Goal: Task Accomplishment & Management: Use online tool/utility

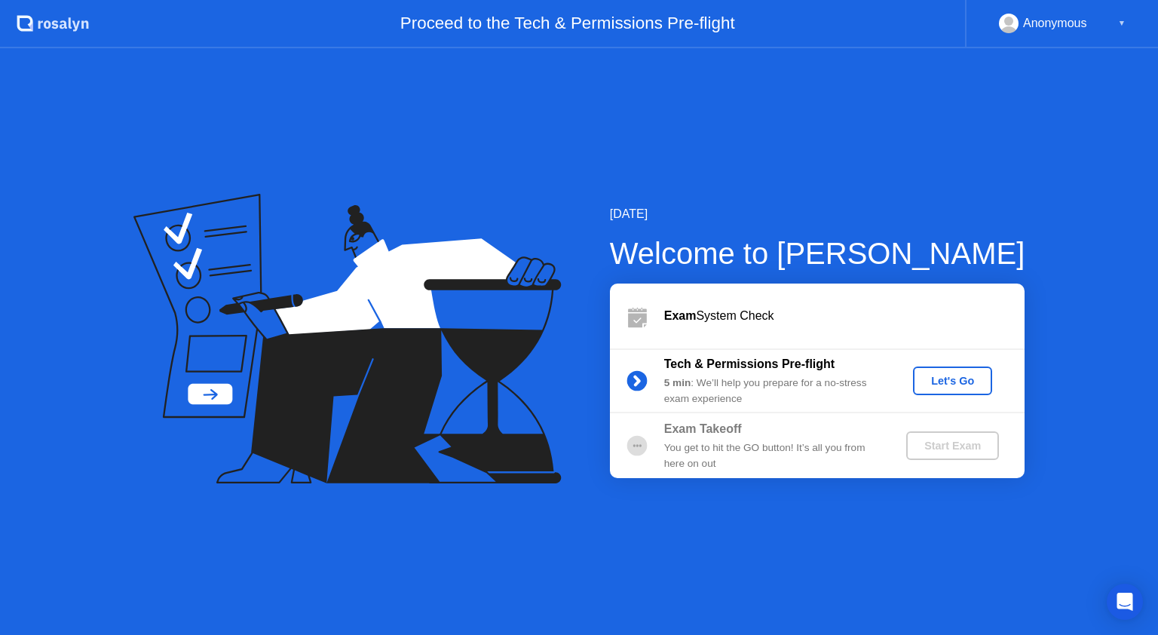
click at [975, 387] on div "Let's Go" at bounding box center [952, 381] width 67 height 12
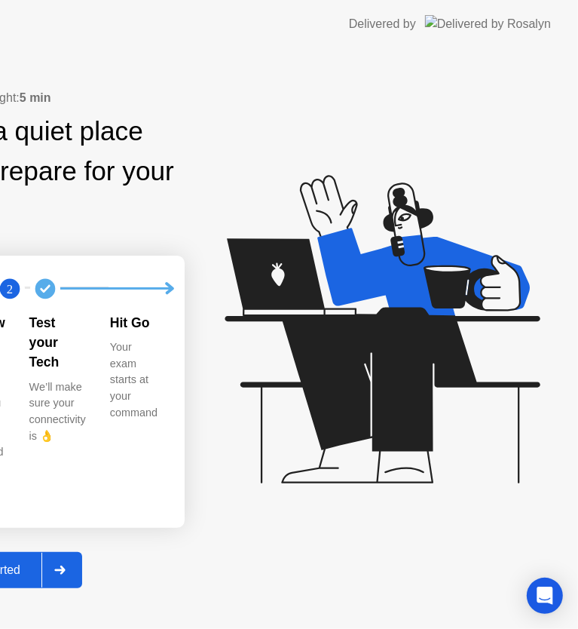
click at [29, 362] on div "Exam Pre-flight: 5 min Find a quiet place and prepare for your exam 1 2 Review …" at bounding box center [289, 338] width 578 height 580
click at [82, 552] on button "Get Started" at bounding box center [8, 570] width 148 height 36
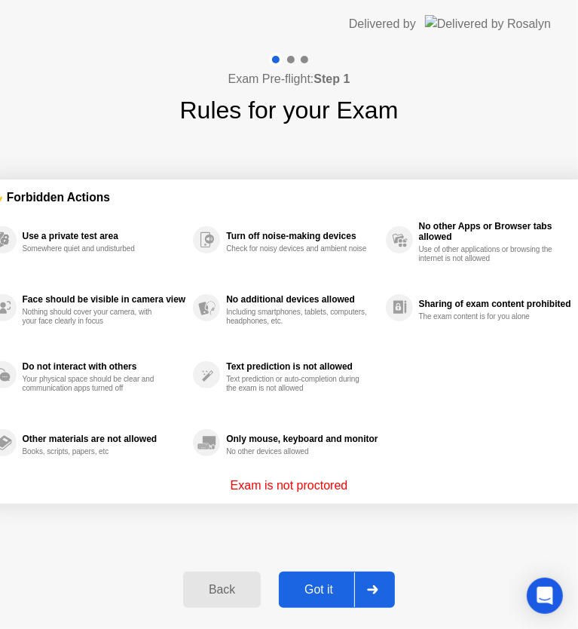
click at [260, 155] on div "✋ Forbidden Actions Use a private test area Somewhere quiet and undisturbed Fac…" at bounding box center [289, 341] width 618 height 427
click at [320, 535] on div "✋ Forbidden Actions Use a private test area Somewhere quiet and undisturbed Fac…" at bounding box center [289, 341] width 618 height 427
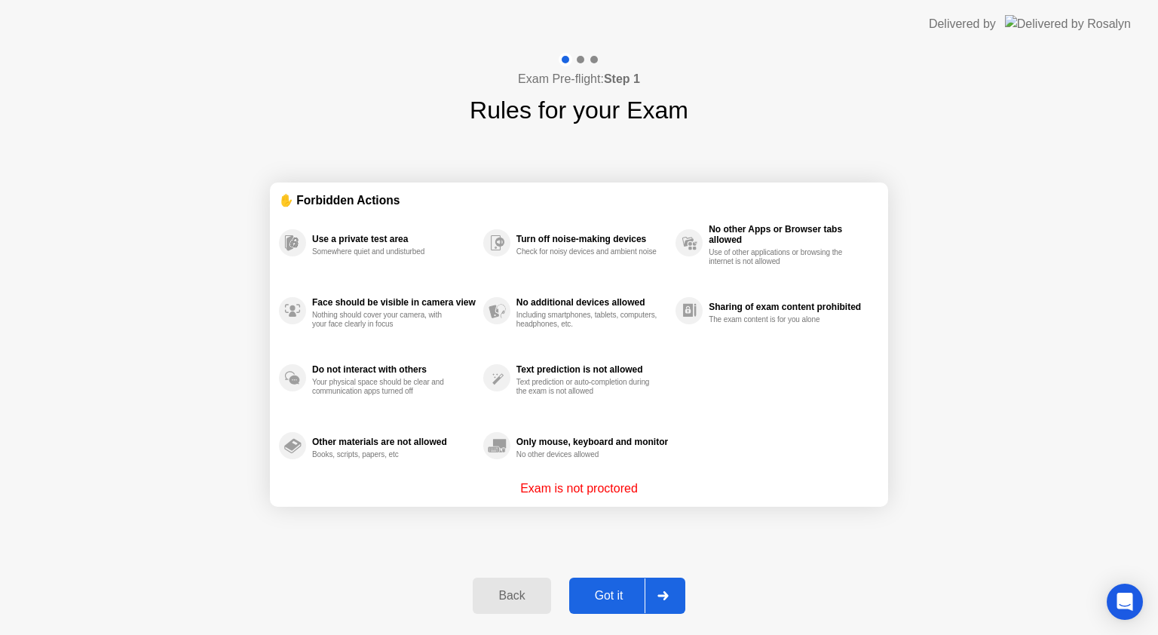
click at [615, 589] on div "Got it" at bounding box center [609, 596] width 71 height 14
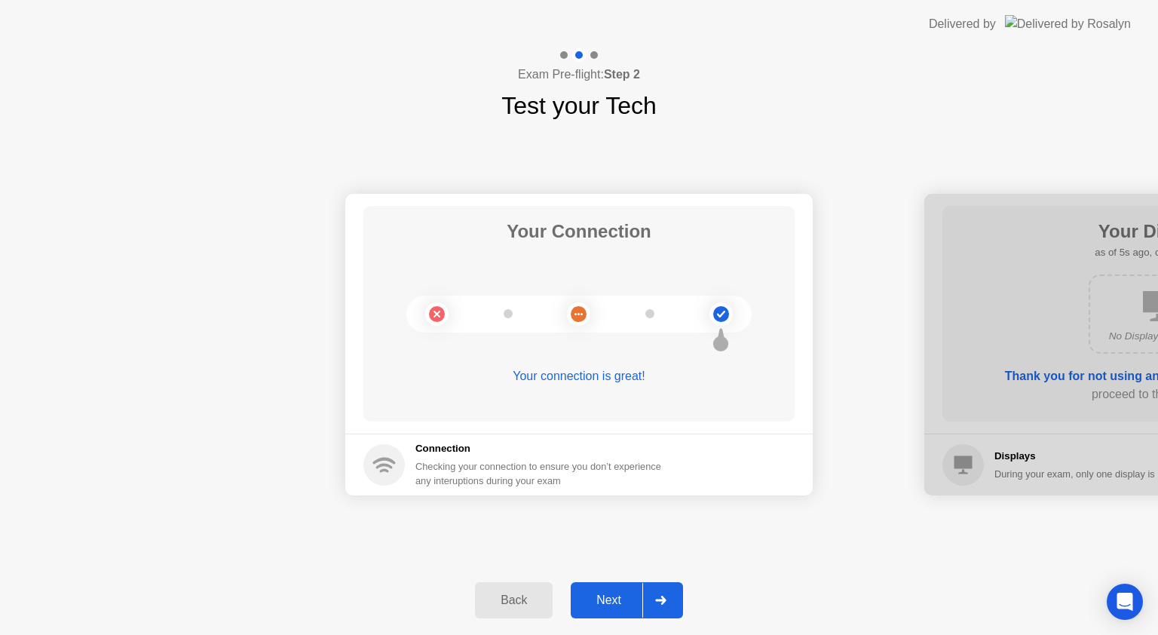
click at [609, 603] on div "Next" at bounding box center [608, 600] width 67 height 14
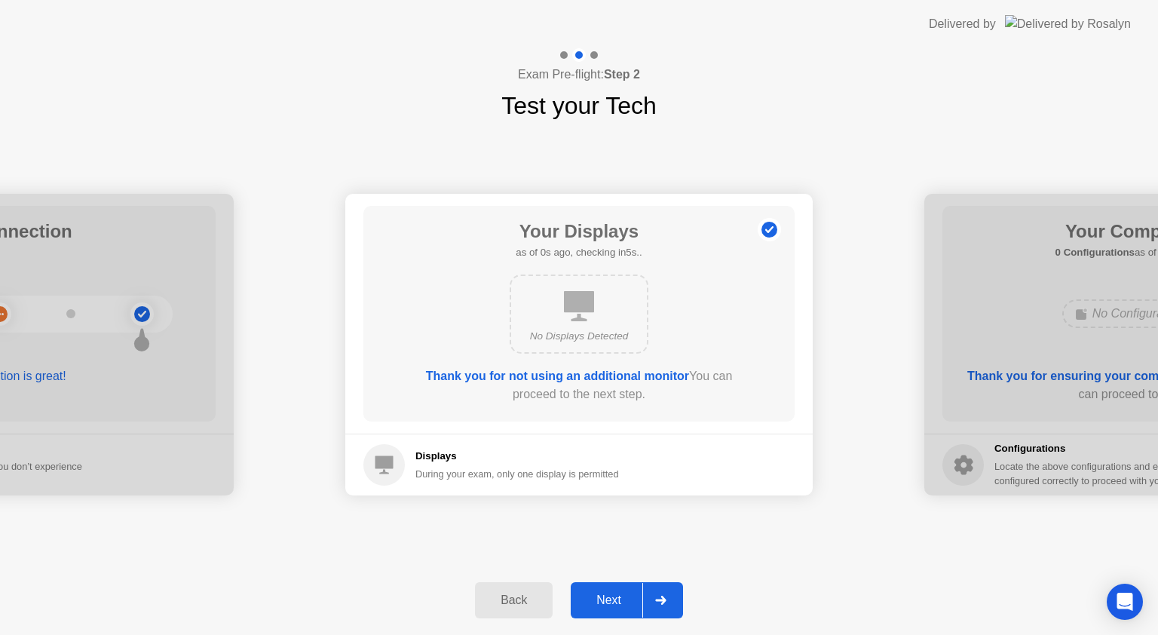
click at [636, 603] on div "Next" at bounding box center [608, 600] width 67 height 14
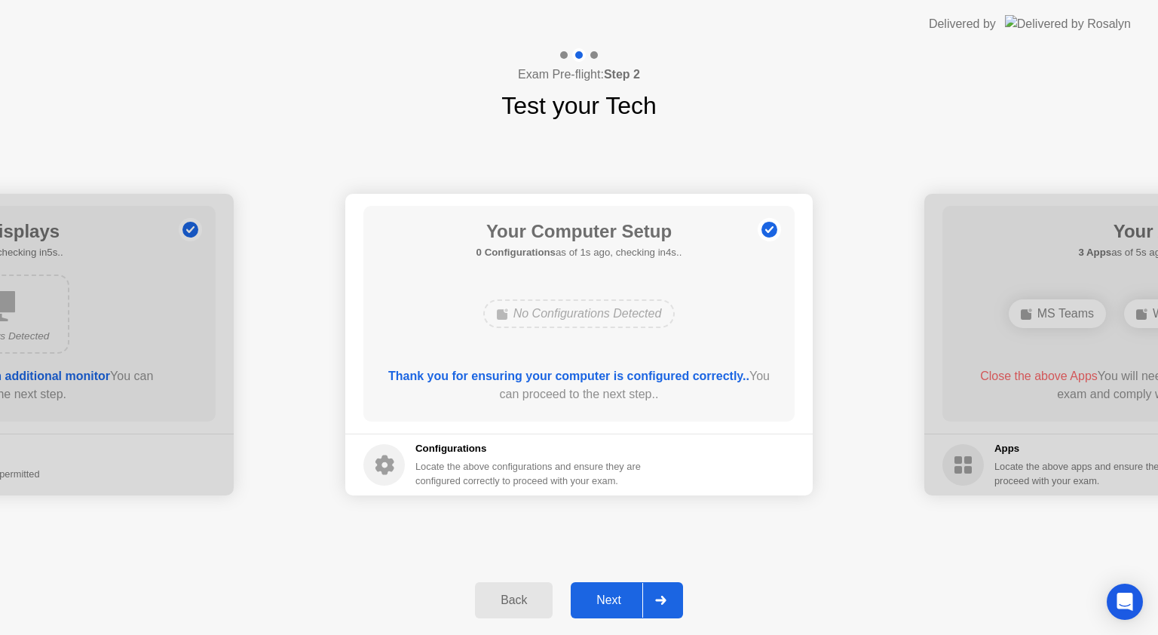
click at [624, 594] on div "Next" at bounding box center [608, 600] width 67 height 14
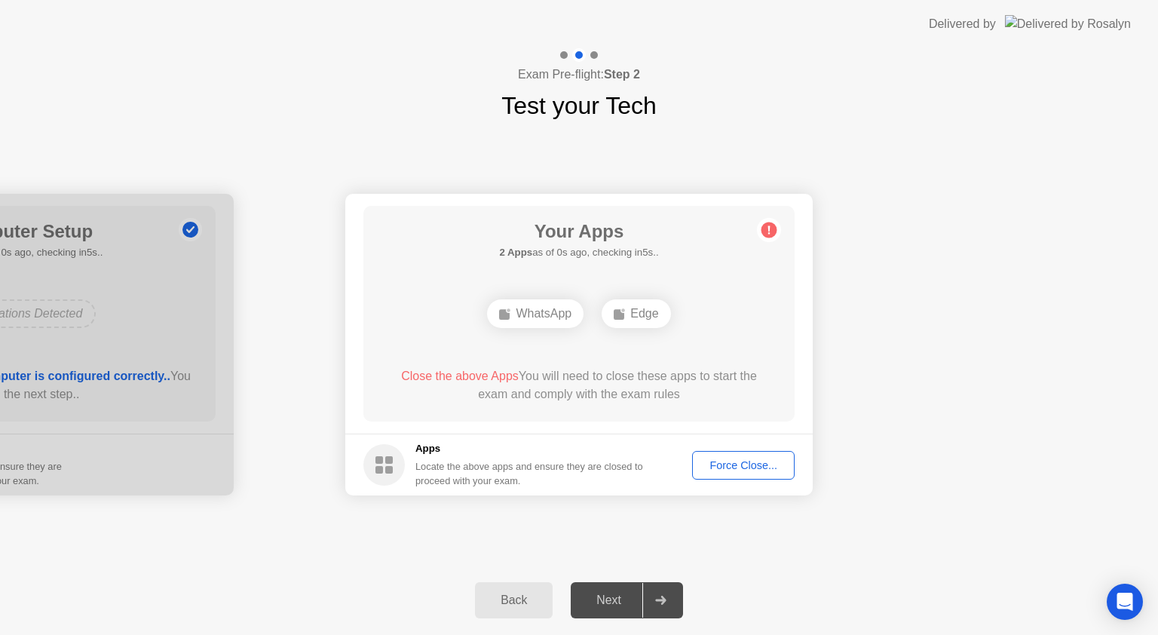
click at [386, 283] on div "Your Apps 2 Apps as of 0s ago, checking in5s.. WhatsApp Edge Close the above Ap…" at bounding box center [578, 314] width 431 height 216
click at [742, 459] on div "Force Close..." at bounding box center [743, 465] width 92 height 12
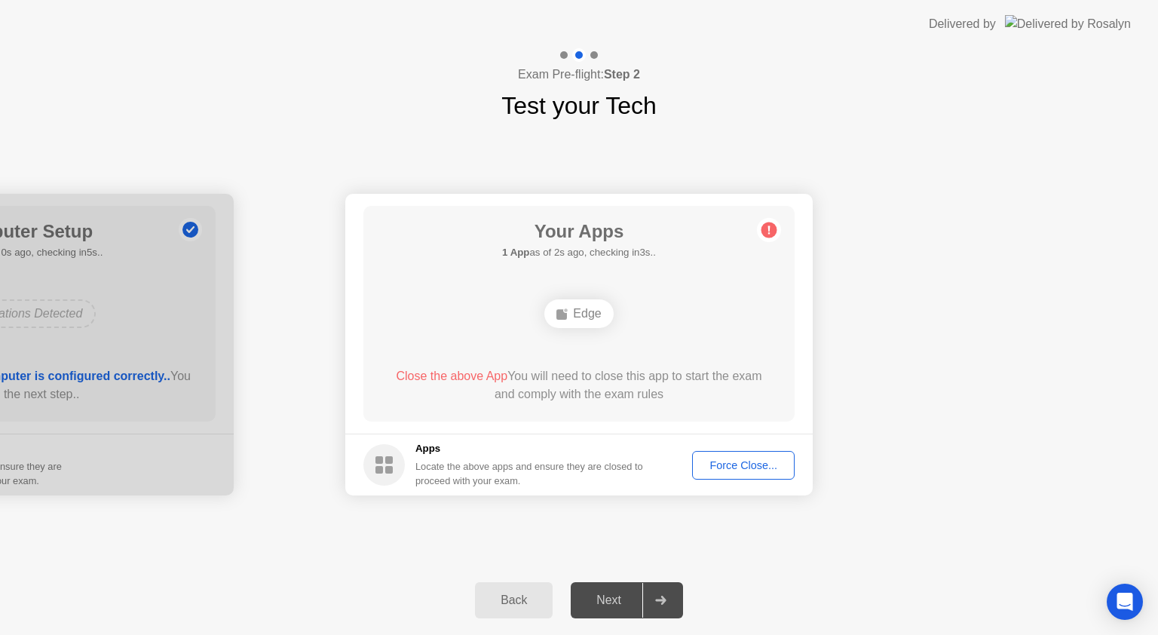
click at [767, 470] on div "Force Close..." at bounding box center [743, 465] width 92 height 12
click at [748, 470] on div "Force Close..." at bounding box center [743, 465] width 92 height 12
click at [739, 455] on button "Force Close..." at bounding box center [743, 465] width 103 height 29
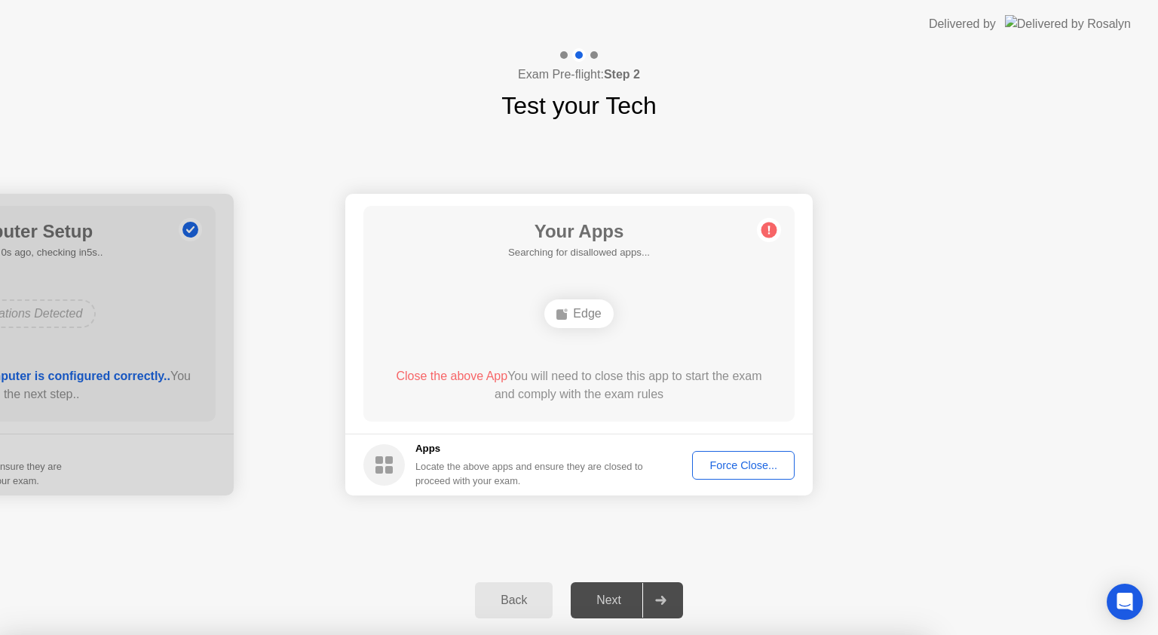
click at [575, 312] on div "Edge" at bounding box center [578, 313] width 69 height 29
click at [581, 289] on div "Your Apps 1 App as of 2s ago, checking in3s.. Edge Close the above App You will…" at bounding box center [578, 314] width 431 height 216
click at [735, 477] on button "Force Close..." at bounding box center [743, 465] width 103 height 29
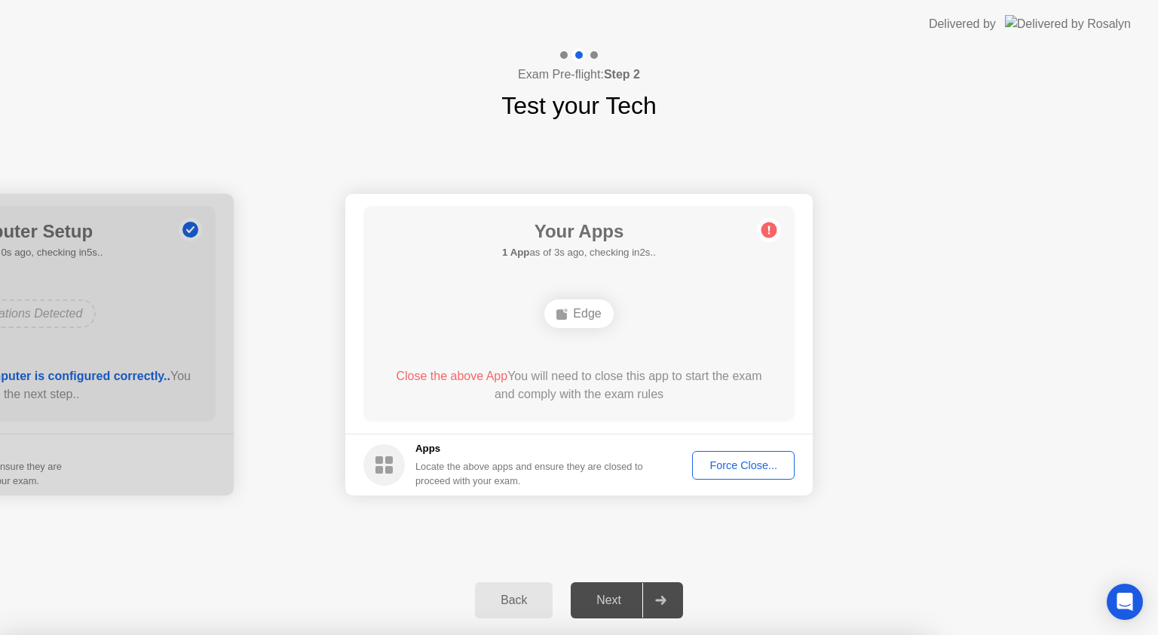
click at [752, 475] on button "Force Close..." at bounding box center [743, 465] width 103 height 29
click at [767, 234] on circle at bounding box center [769, 230] width 16 height 16
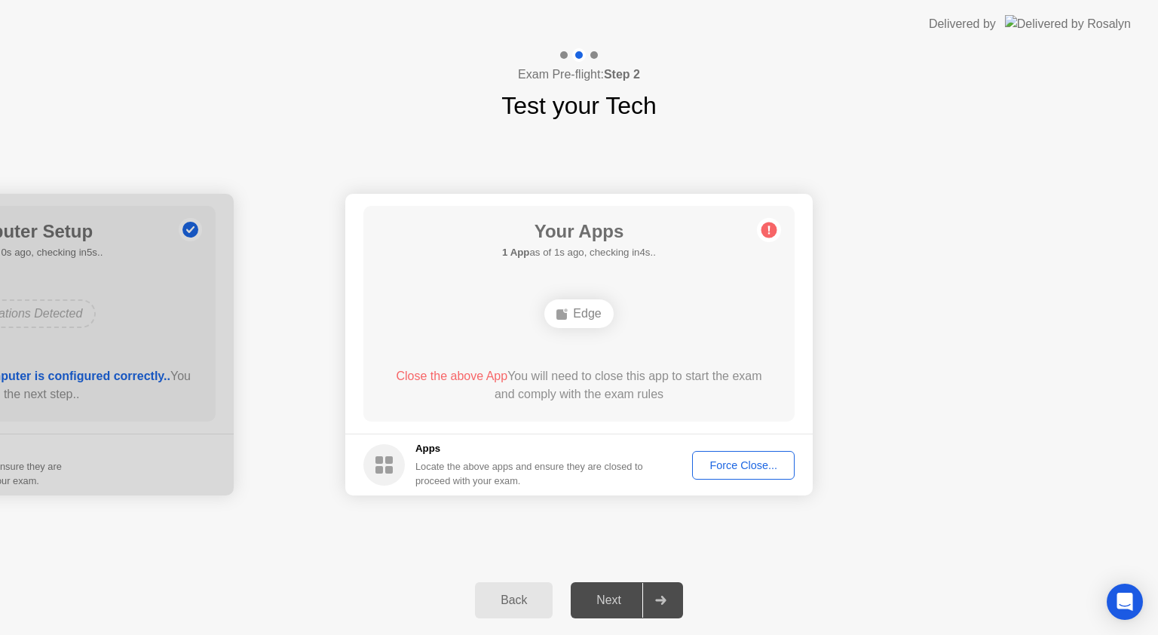
click at [595, 57] on div at bounding box center [594, 55] width 8 height 8
click at [565, 51] on div at bounding box center [564, 55] width 8 height 8
click at [526, 585] on button "Back" at bounding box center [514, 600] width 78 height 36
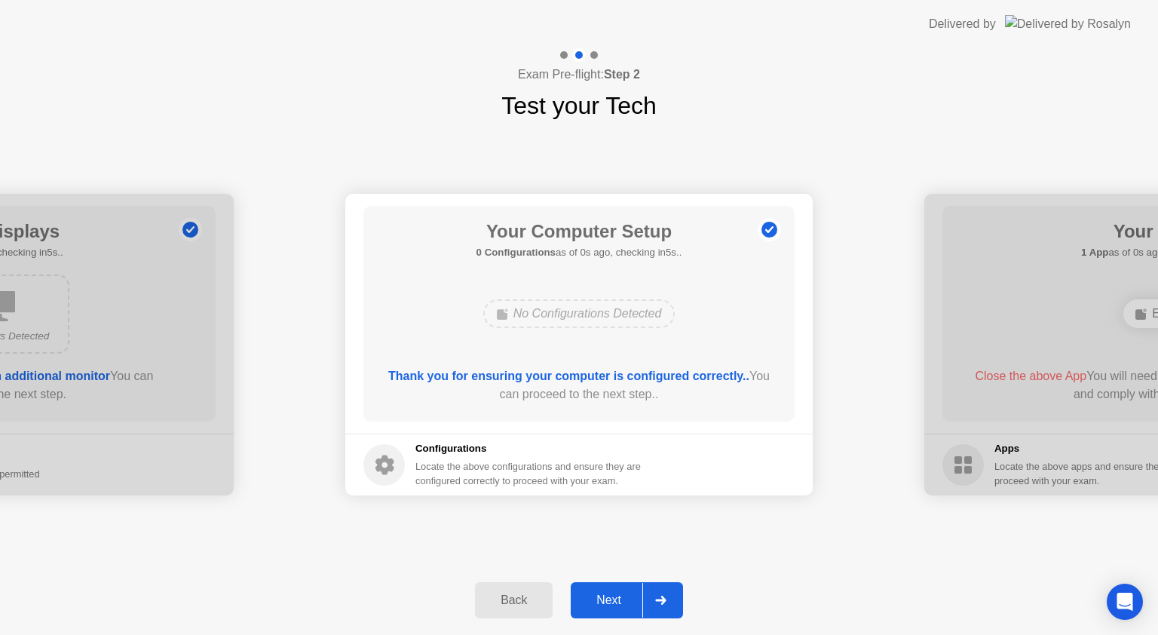
click at [615, 601] on div "Next" at bounding box center [608, 600] width 67 height 14
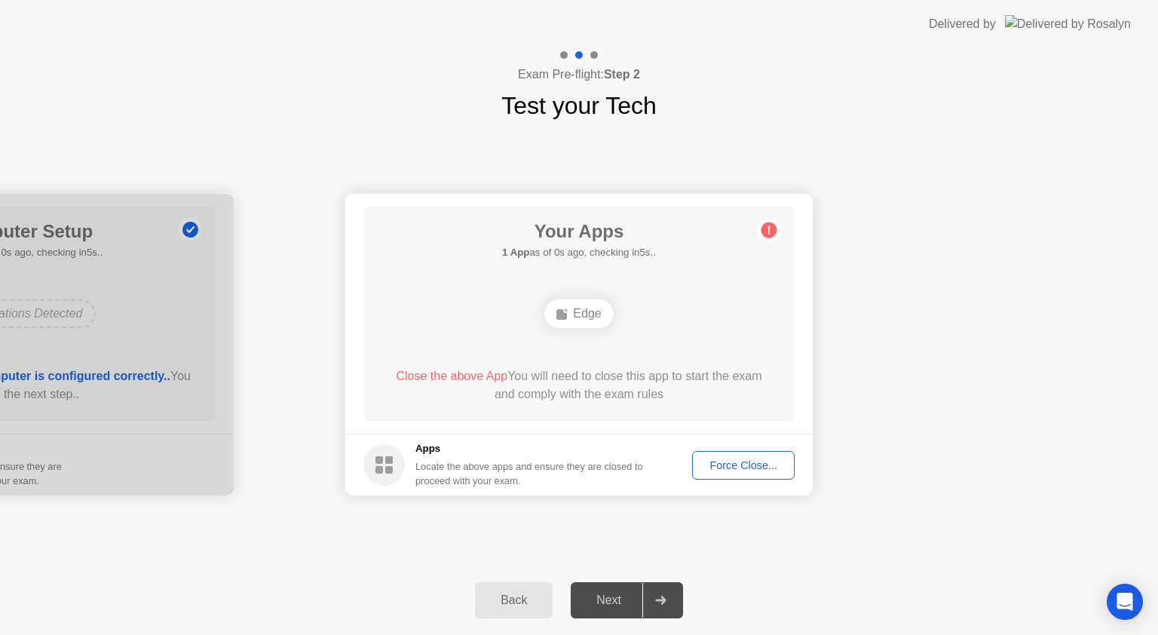
click at [733, 469] on div "Force Close..." at bounding box center [743, 465] width 92 height 12
click at [464, 377] on span "Close the above App" at bounding box center [452, 375] width 112 height 13
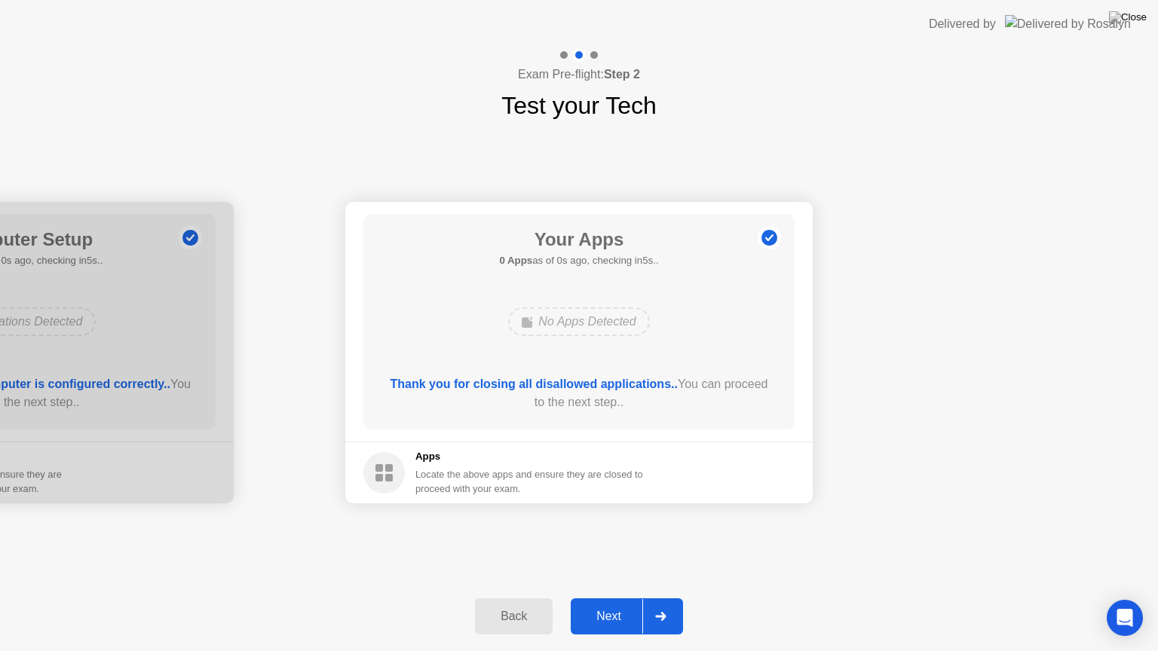
click at [777, 489] on footer "Apps Locate the above apps and ensure they are closed to proceed with your exam." at bounding box center [578, 473] width 467 height 62
click at [616, 610] on div "Next" at bounding box center [608, 617] width 67 height 14
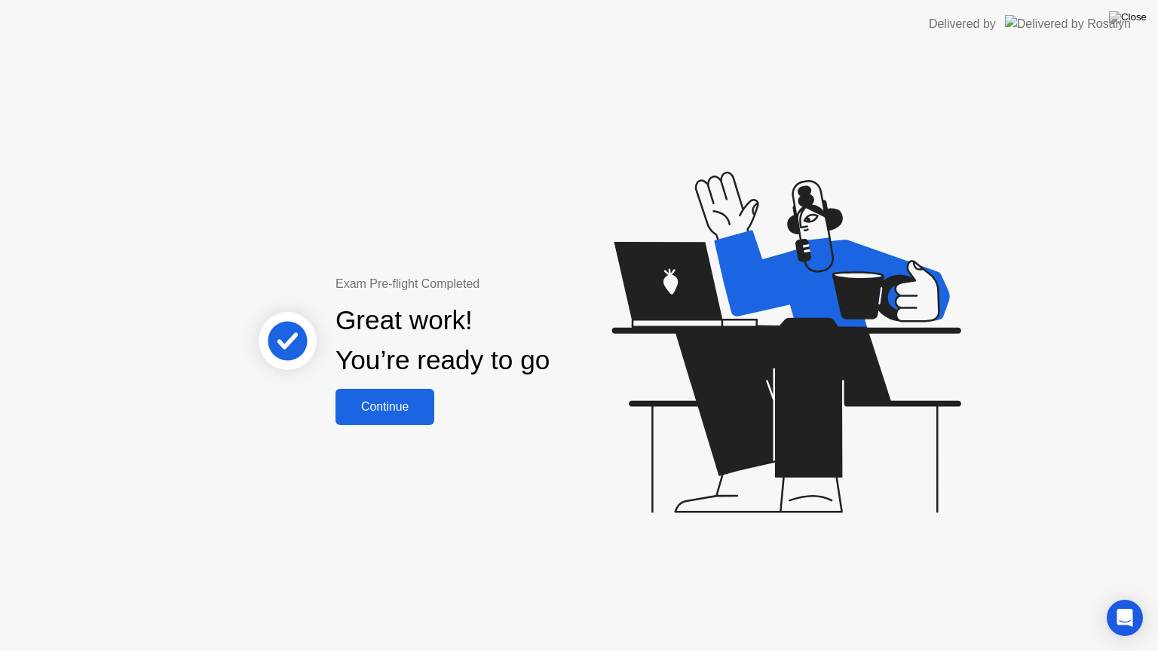
click at [413, 414] on div "Continue" at bounding box center [385, 407] width 90 height 14
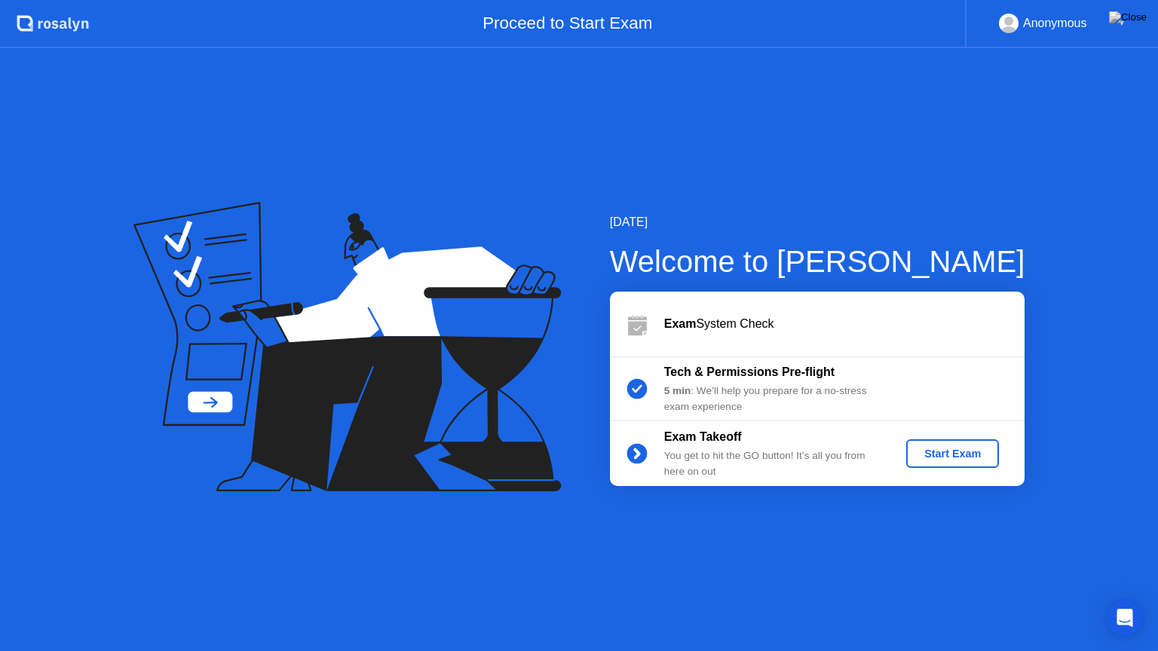
drag, startPoint x: 758, startPoint y: 0, endPoint x: 778, endPoint y: 76, distance: 78.6
click at [778, 76] on app-layout-with-header ".st0{fill:#f0f8ff;} .st1{fill:#d4e3ff;} .st2{fill:#b4c2ff;} background Proceed …" at bounding box center [579, 325] width 1158 height 651
click at [953, 449] on div "Start Exam" at bounding box center [952, 454] width 81 height 12
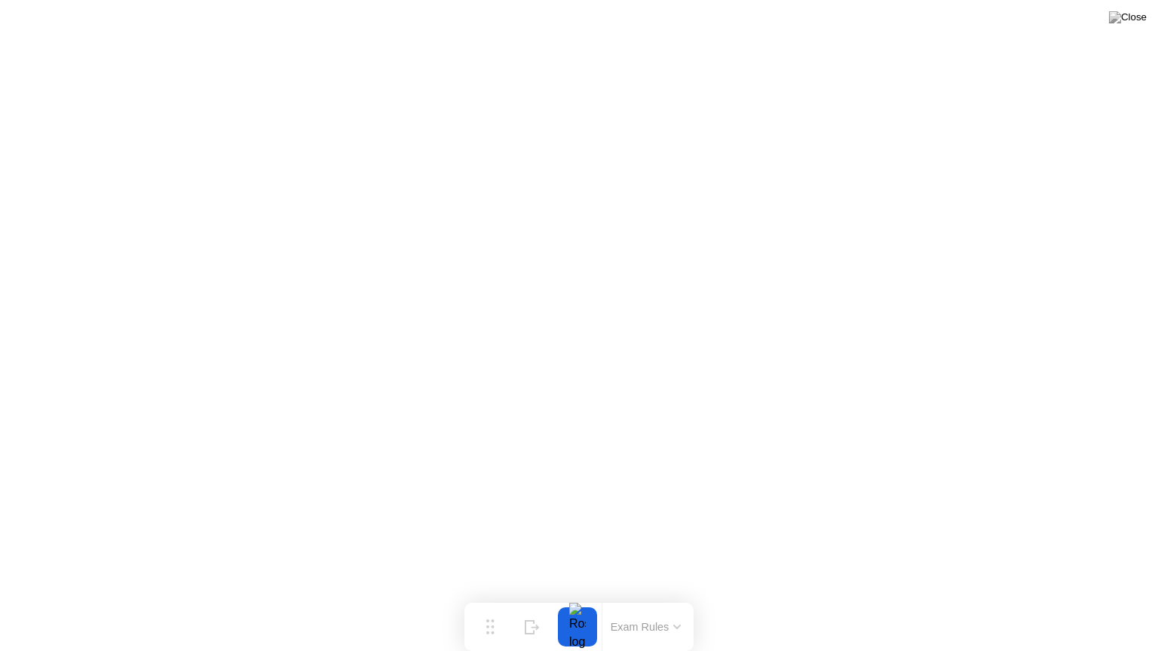
click at [662, 621] on button "Exam Rules" at bounding box center [646, 627] width 80 height 14
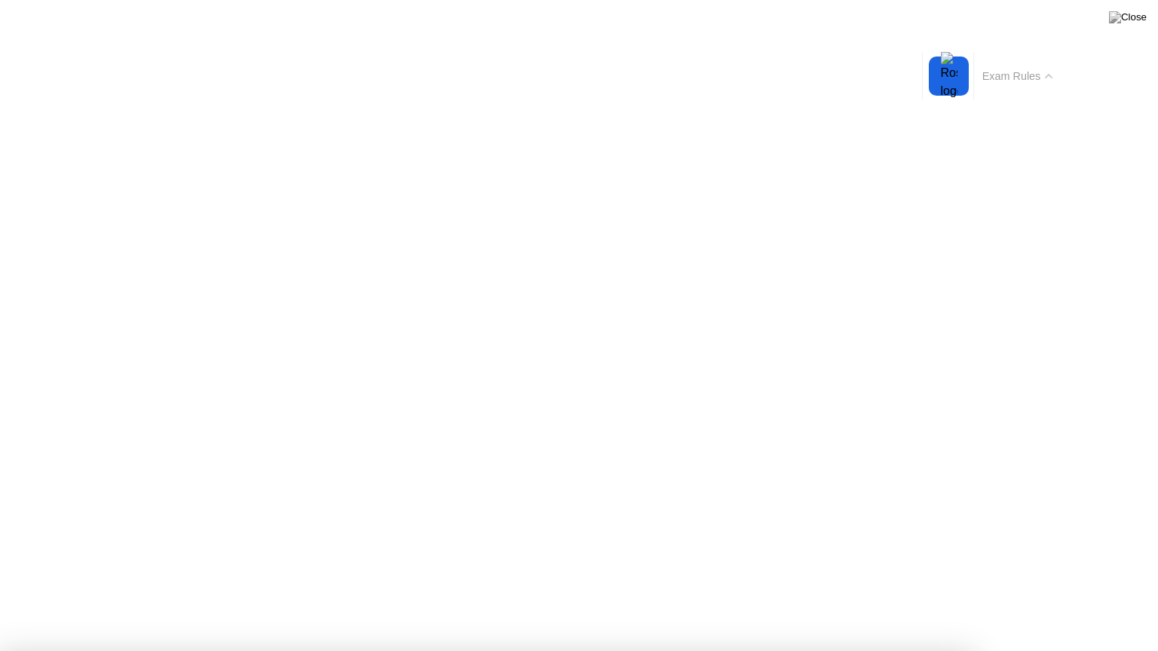
click at [1020, 85] on div "Exam Rules" at bounding box center [1016, 76] width 87 height 48
click at [1040, 74] on button "Exam Rules" at bounding box center [1018, 76] width 80 height 14
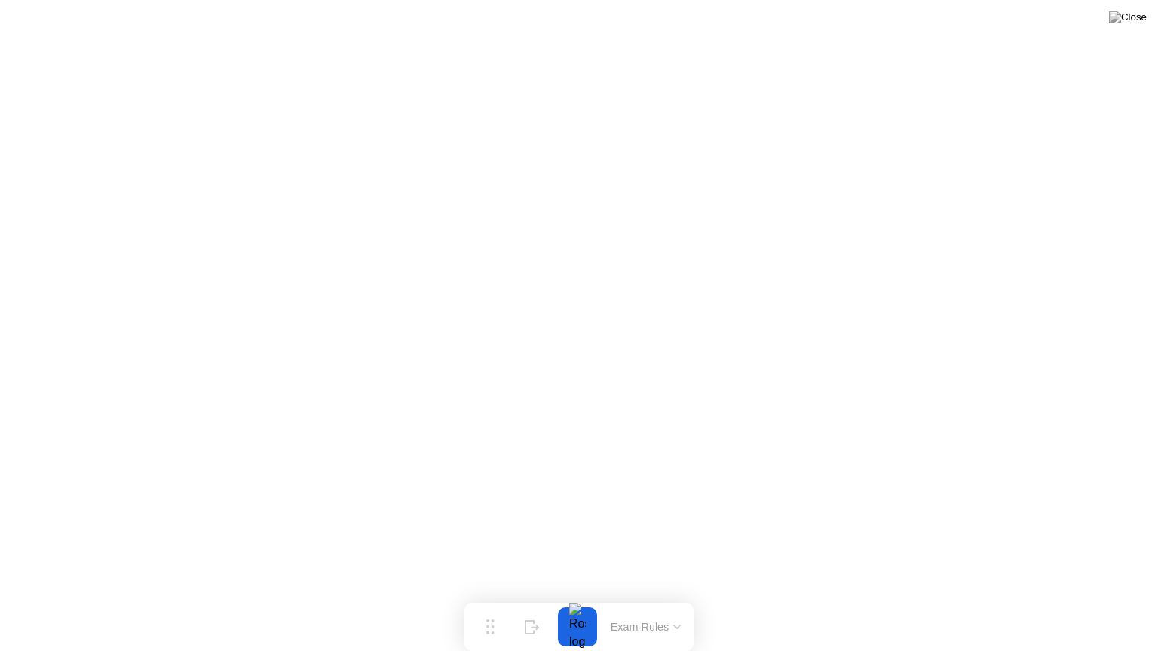
click at [675, 627] on icon at bounding box center [677, 627] width 6 height 3
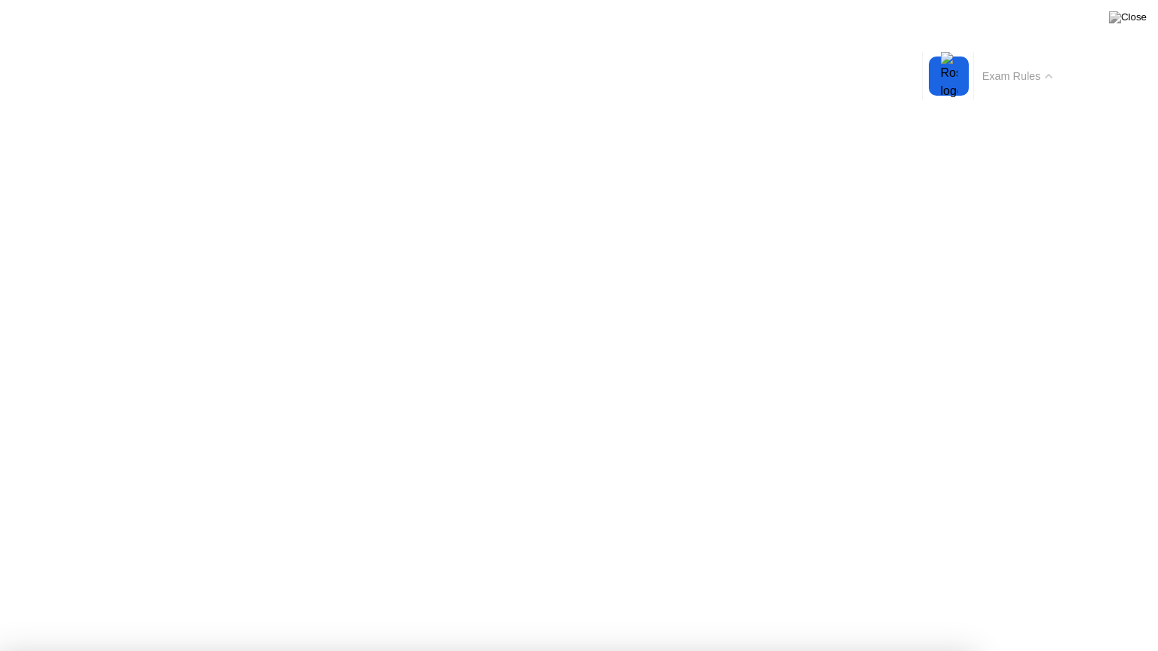
click at [1055, 75] on button "Exam Rules" at bounding box center [1018, 76] width 80 height 14
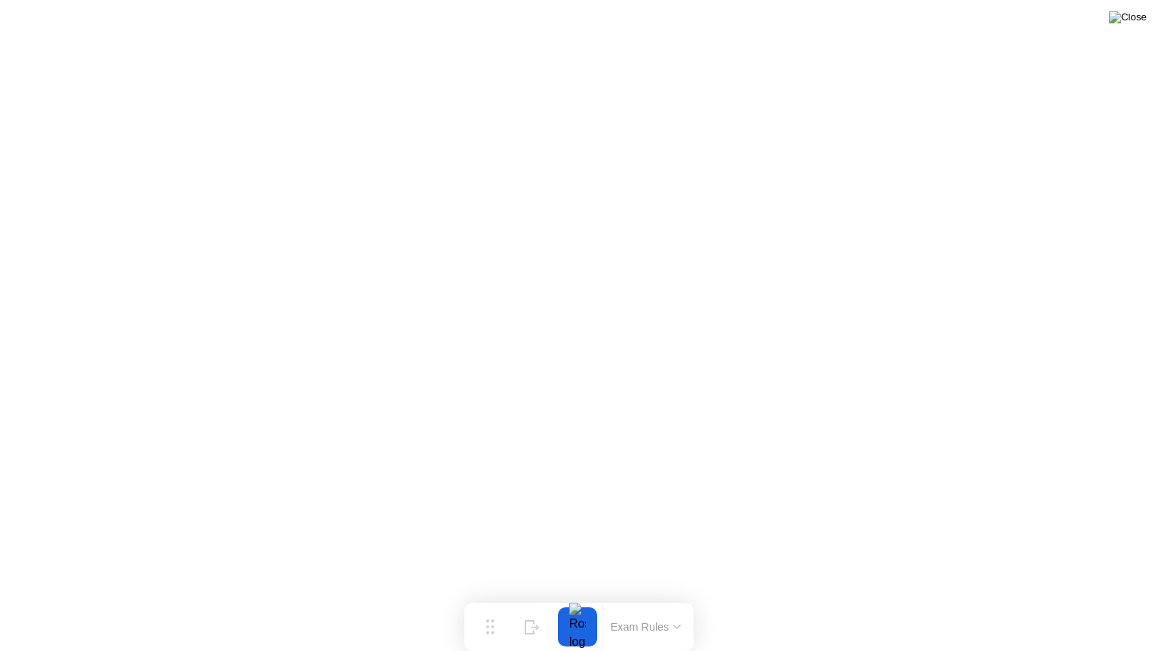
click at [1138, 23] on img at bounding box center [1128, 17] width 38 height 12
drag, startPoint x: 494, startPoint y: 620, endPoint x: 301, endPoint y: 0, distance: 648.9
click at [301, 0] on div "Move Hide Exam Rules" at bounding box center [386, 24] width 229 height 48
click at [377, 27] on div at bounding box center [385, 24] width 32 height 39
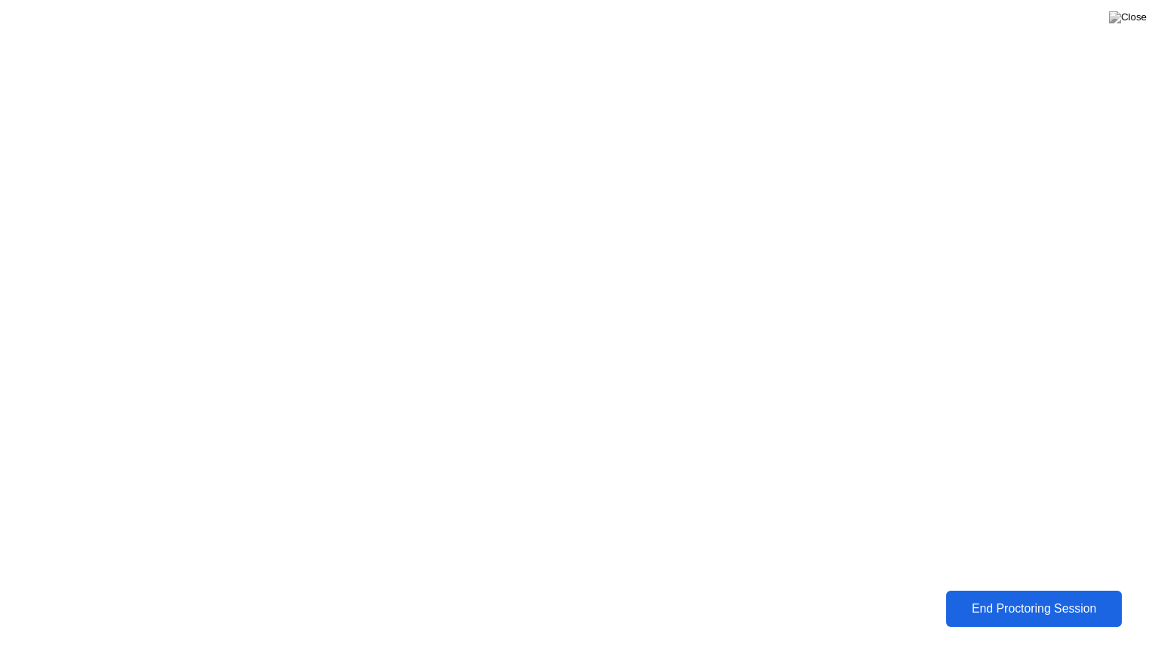
click at [990, 607] on div "End Proctoring Session" at bounding box center [1033, 609] width 167 height 14
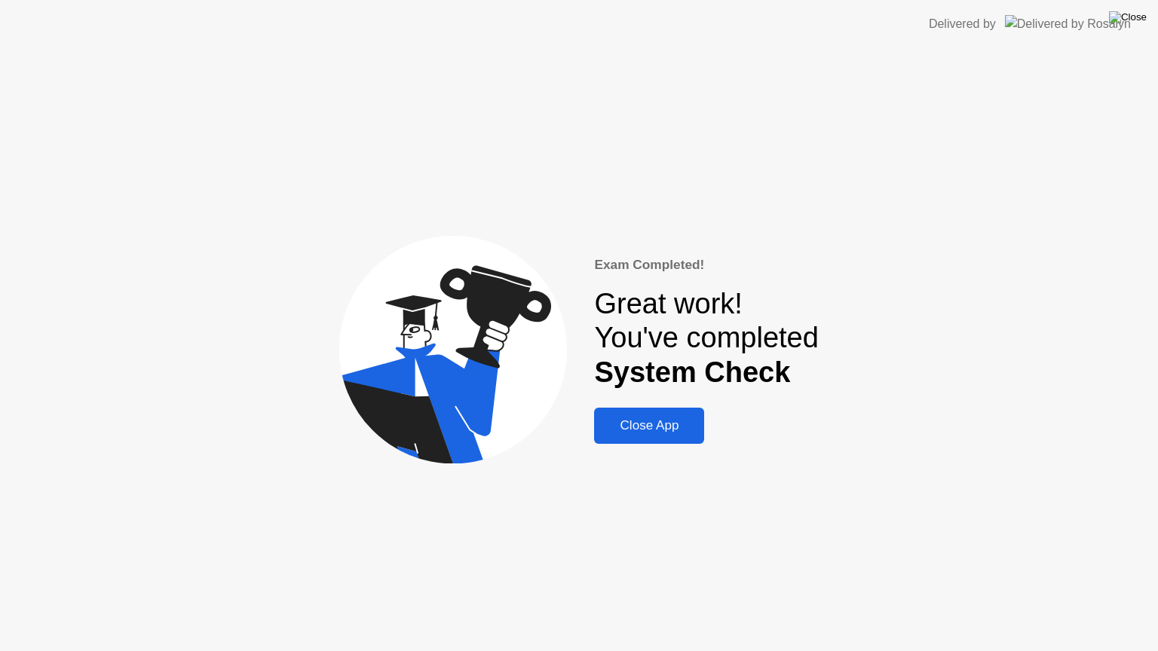
click at [1143, 20] on img at bounding box center [1128, 17] width 38 height 12
click at [519, 634] on div at bounding box center [579, 651] width 1158 height 0
